Goal: Information Seeking & Learning: Learn about a topic

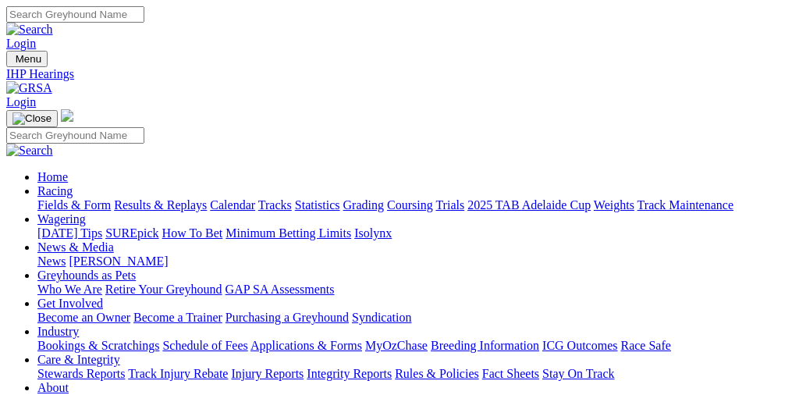
click at [82, 198] on link "Fields & Form" at bounding box center [73, 204] width 73 height 13
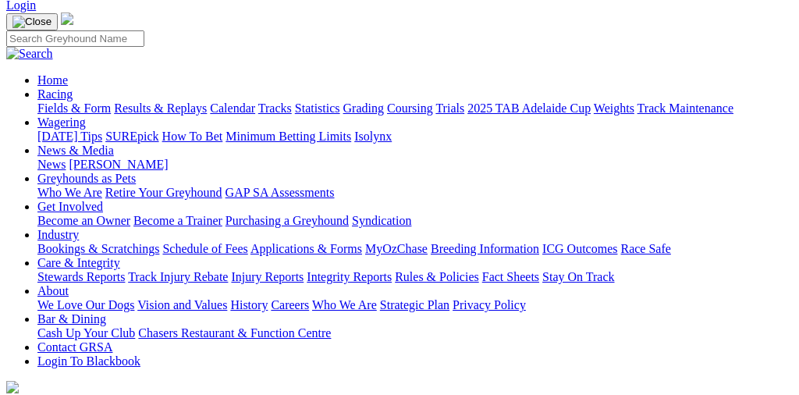
scroll to position [105, 0]
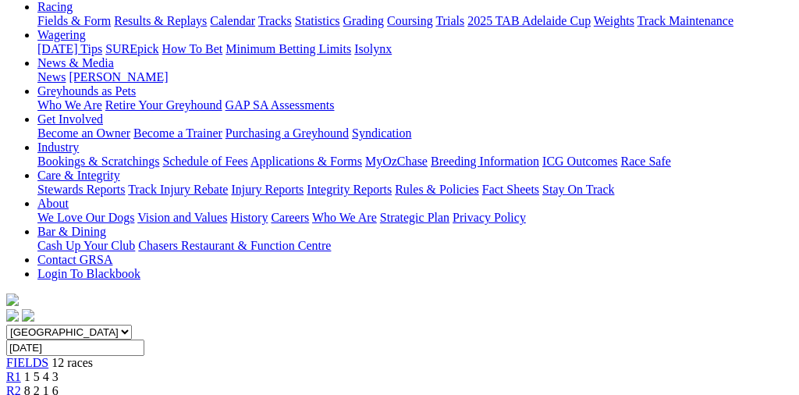
scroll to position [171, 0]
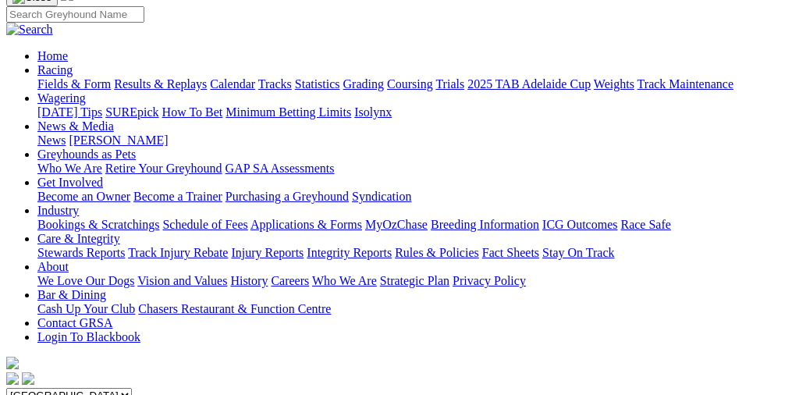
scroll to position [180, 0]
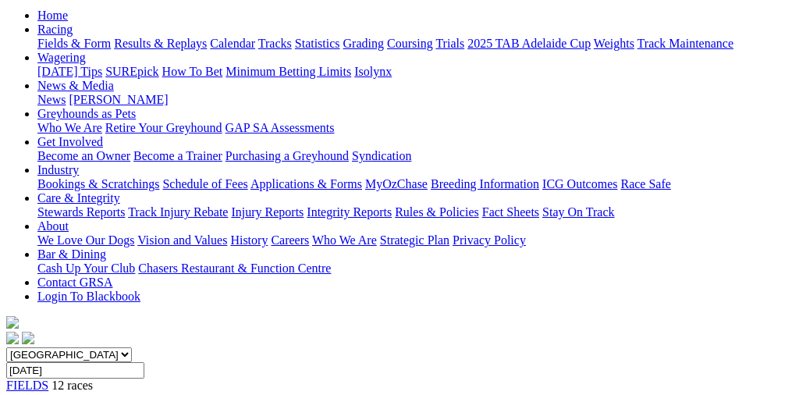
scroll to position [146, 0]
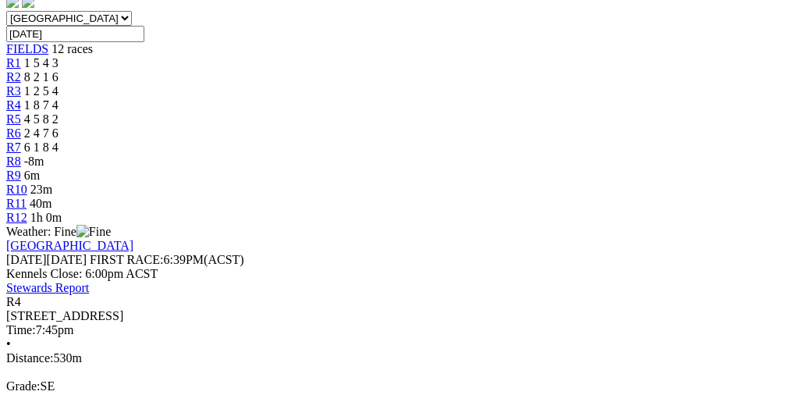
scroll to position [495, 0]
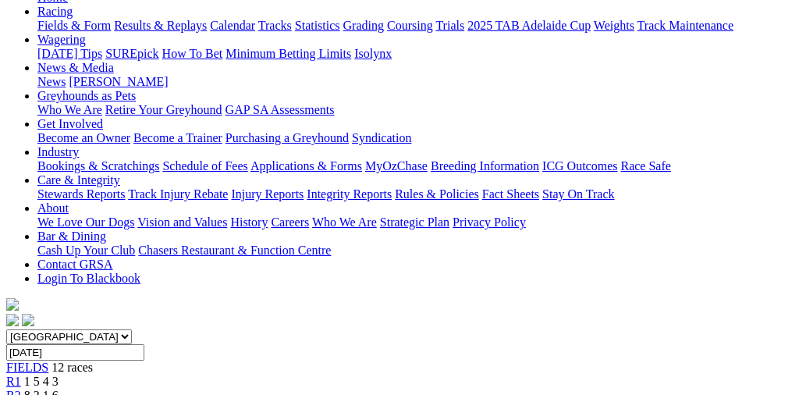
scroll to position [143, 0]
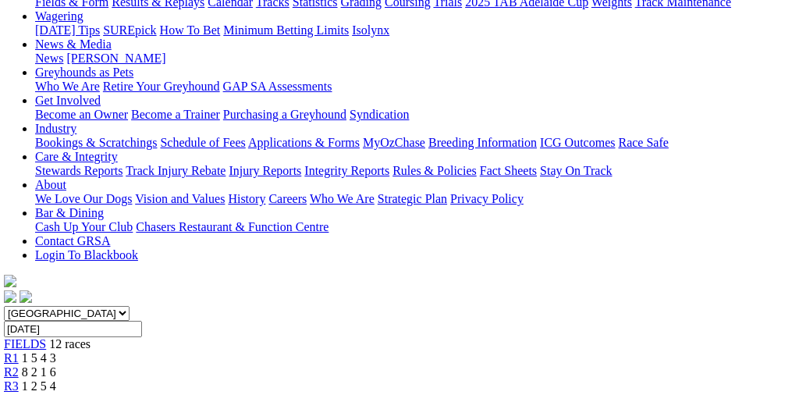
scroll to position [201, 2]
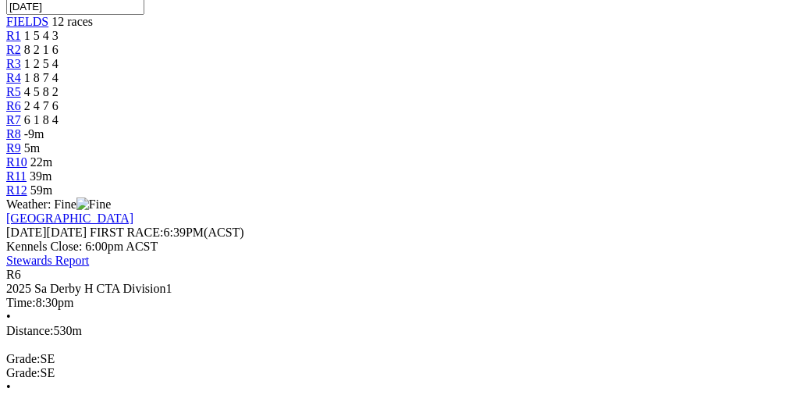
scroll to position [544, 0]
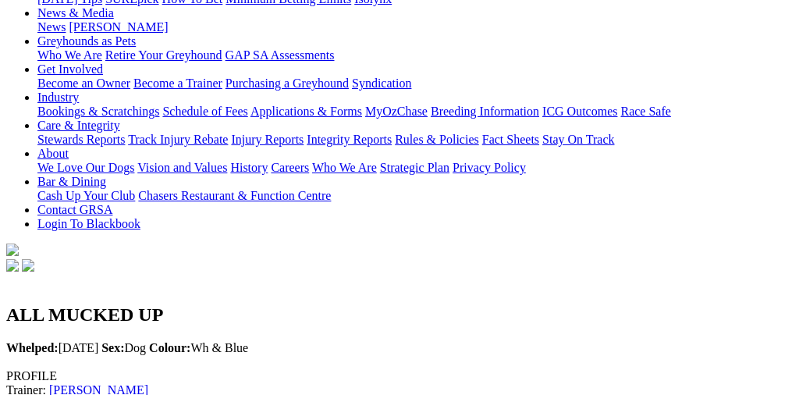
scroll to position [229, 0]
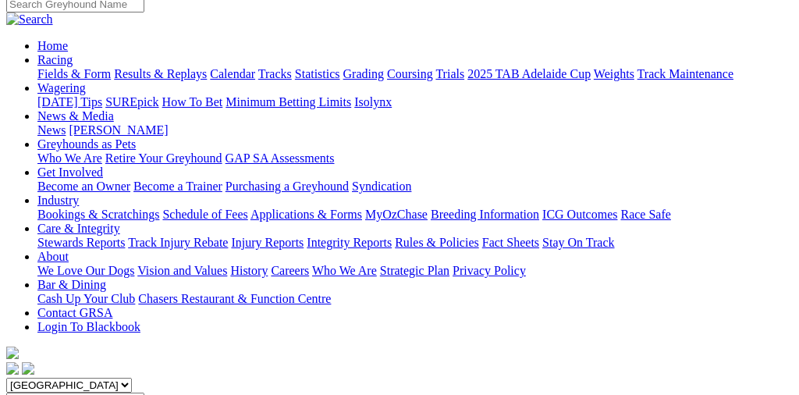
scroll to position [107, 0]
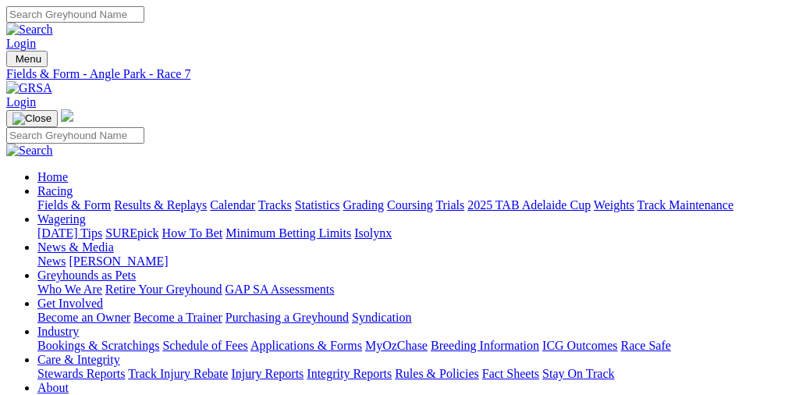
click at [202, 198] on link "Results & Replays" at bounding box center [160, 204] width 93 height 13
click at [80, 198] on link "Fields & Form" at bounding box center [73, 204] width 73 height 13
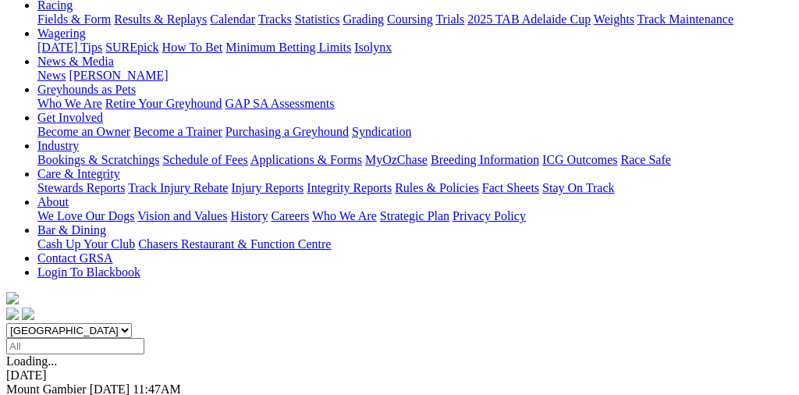
scroll to position [202, 0]
